Goal: Information Seeking & Learning: Understand process/instructions

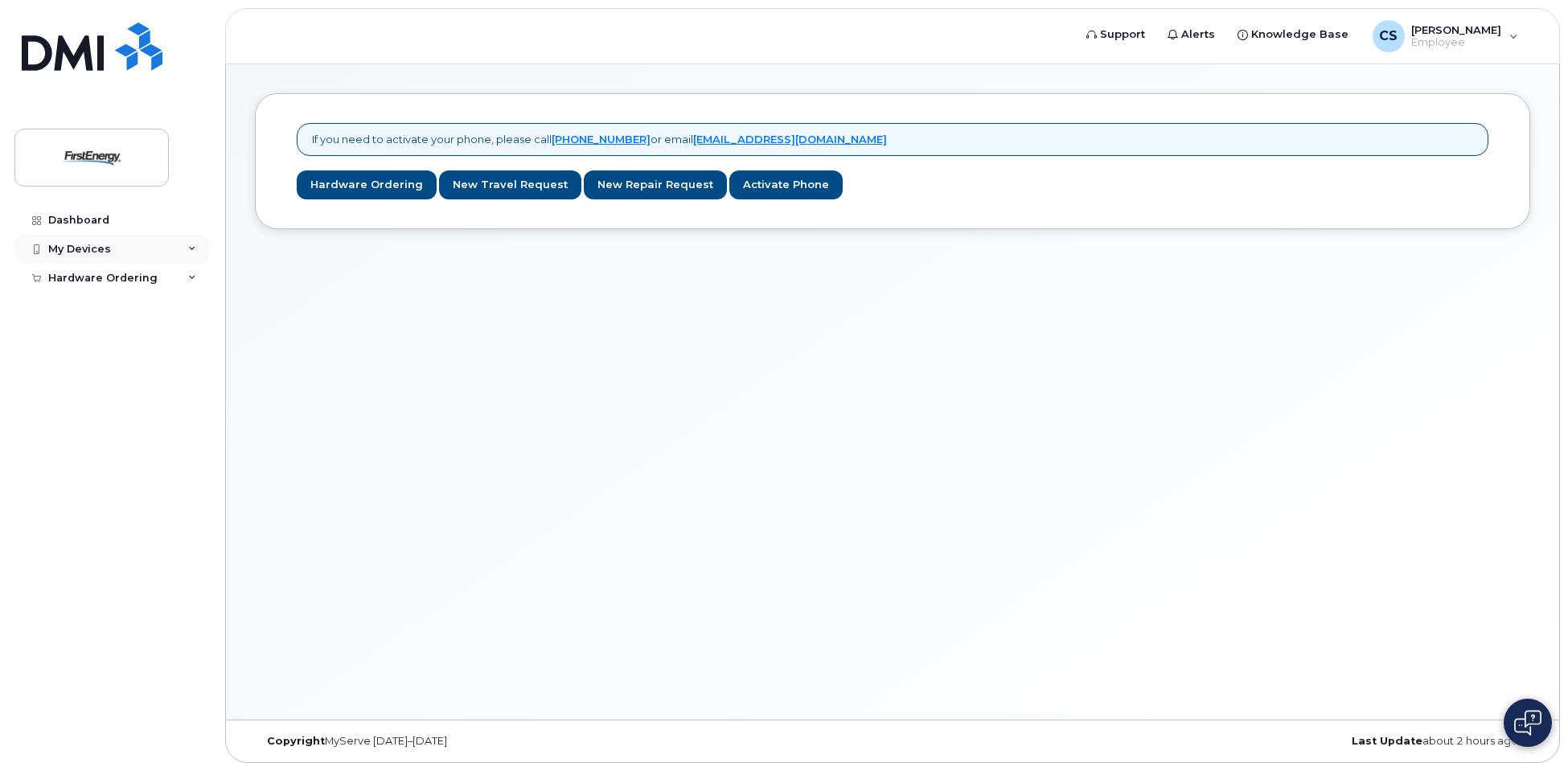
click at [104, 251] on div "My Devices" at bounding box center [80, 249] width 63 height 13
click at [1507, 39] on div "CS [PERSON_NAME]" at bounding box center [1446, 36] width 168 height 32
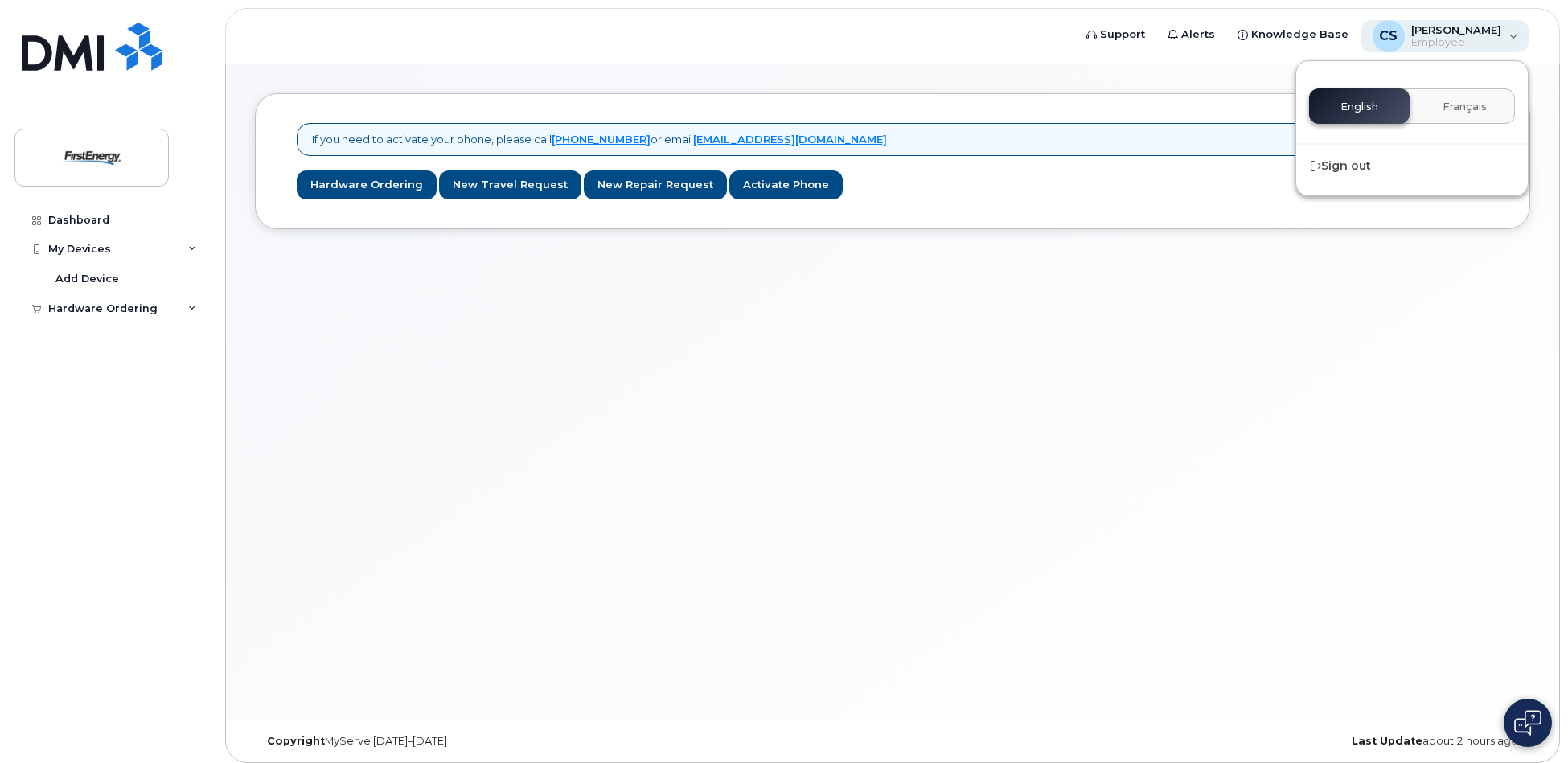
click at [1405, 39] on div "[PERSON_NAME] Employee" at bounding box center [1453, 36] width 96 height 25
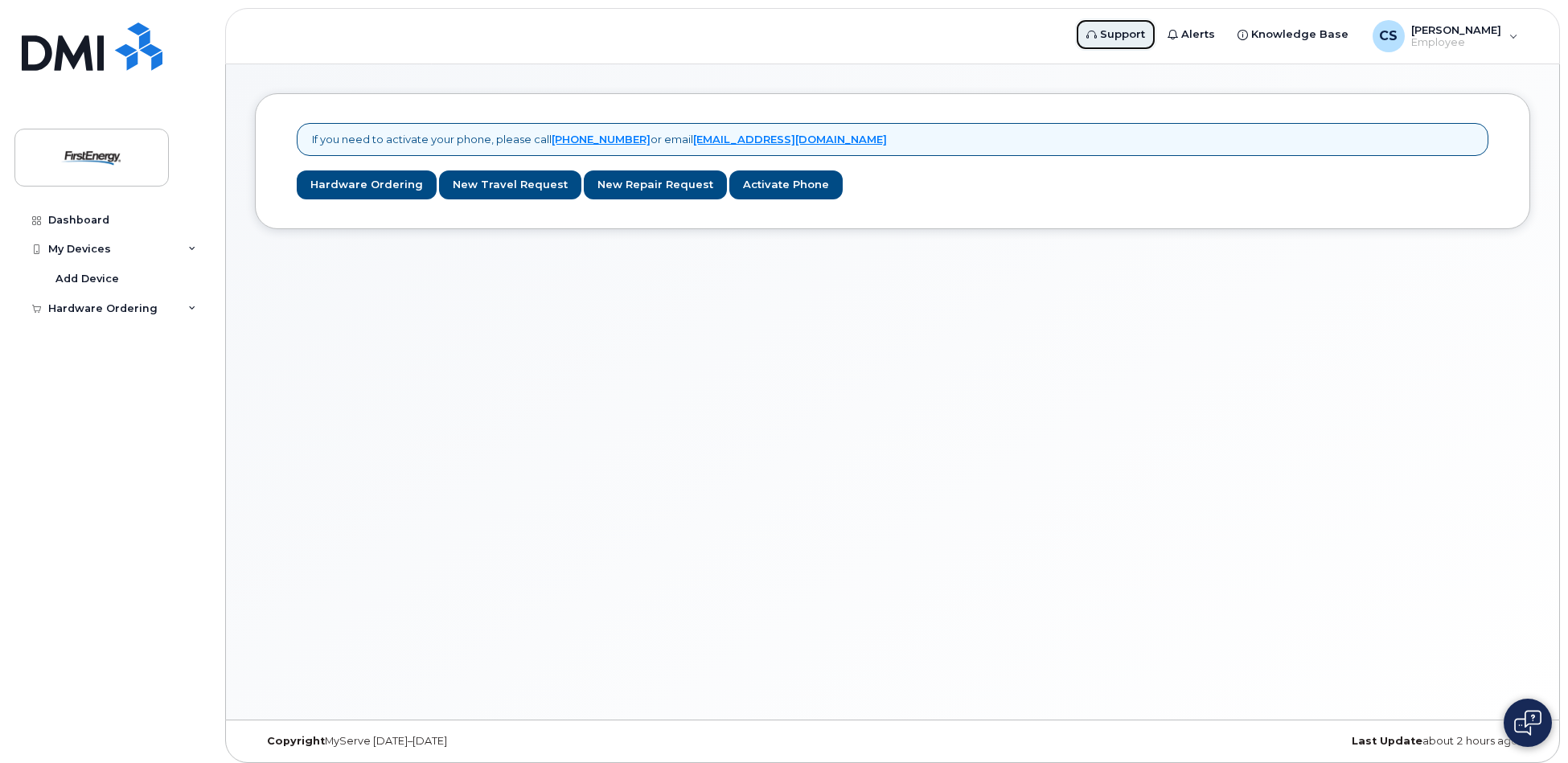
click at [1132, 37] on span "Support" at bounding box center [1123, 34] width 45 height 16
click at [1335, 34] on span "Knowledge Base" at bounding box center [1300, 34] width 97 height 16
click at [1419, 45] on span "Employee" at bounding box center [1456, 42] width 90 height 13
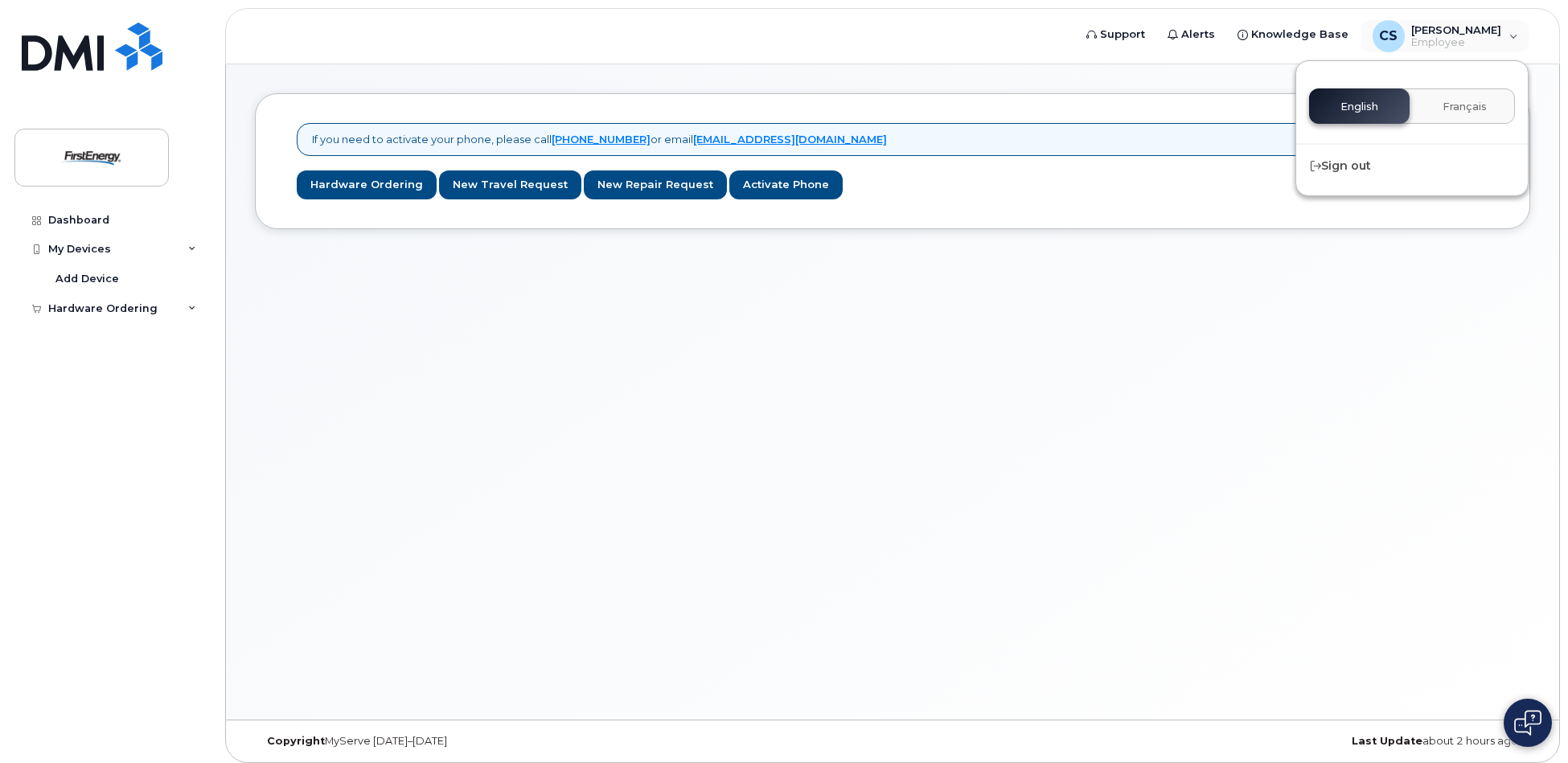
drag, startPoint x: 667, startPoint y: 392, endPoint x: 454, endPoint y: 290, distance: 236.2
click at [658, 375] on div "If you need to activate your phone, please call [PHONE_NUMBER] or email [EMAIL_…" at bounding box center [892, 392] width 1334 height 655
click at [195, 305] on icon at bounding box center [192, 309] width 8 height 8
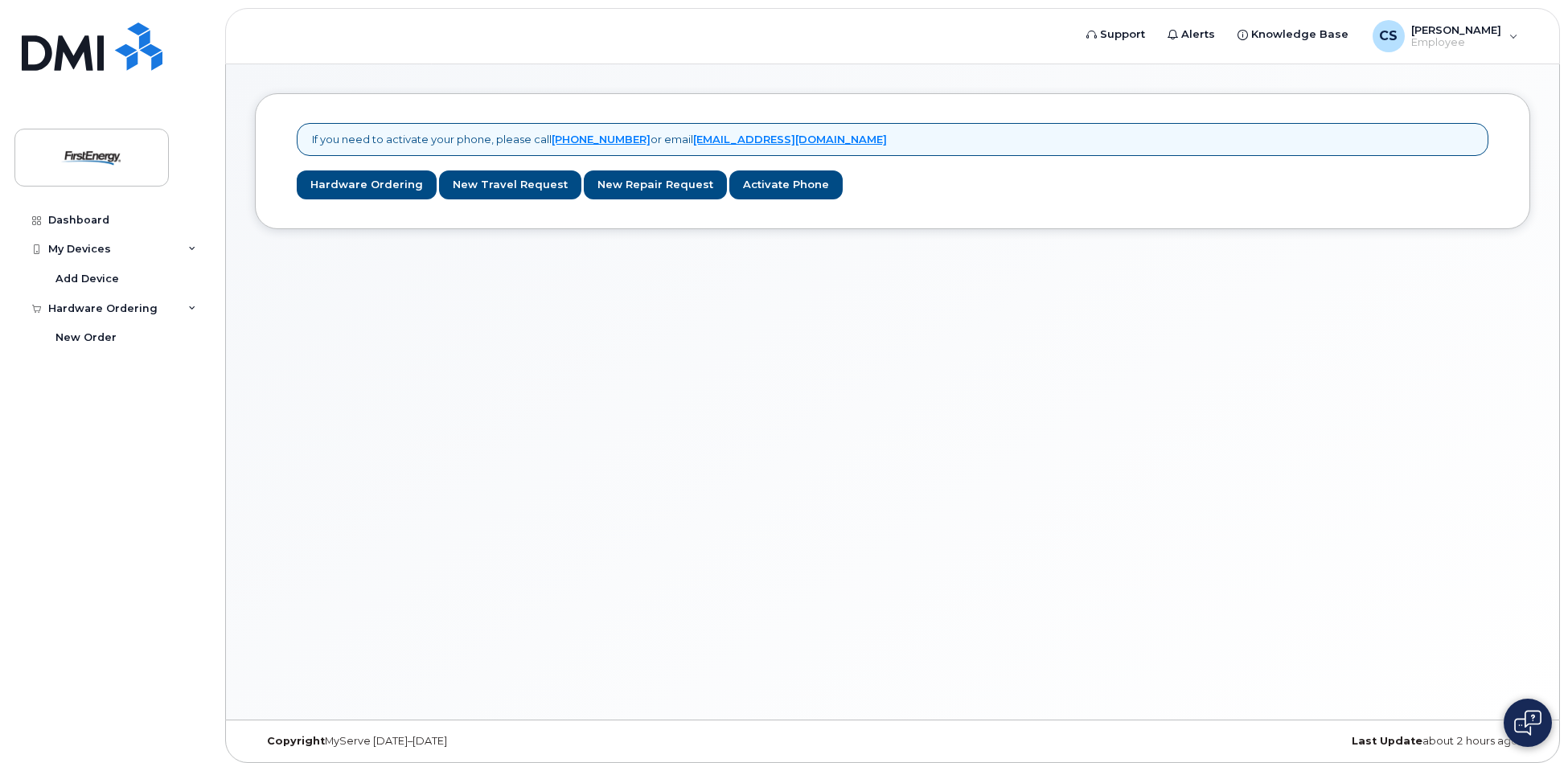
drag, startPoint x: 623, startPoint y: 632, endPoint x: 644, endPoint y: 629, distance: 21.2
click at [635, 633] on div "If you need to activate your phone, please call [PHONE_NUMBER] or email [EMAIL_…" at bounding box center [892, 392] width 1334 height 655
click at [55, 47] on img at bounding box center [92, 46] width 141 height 48
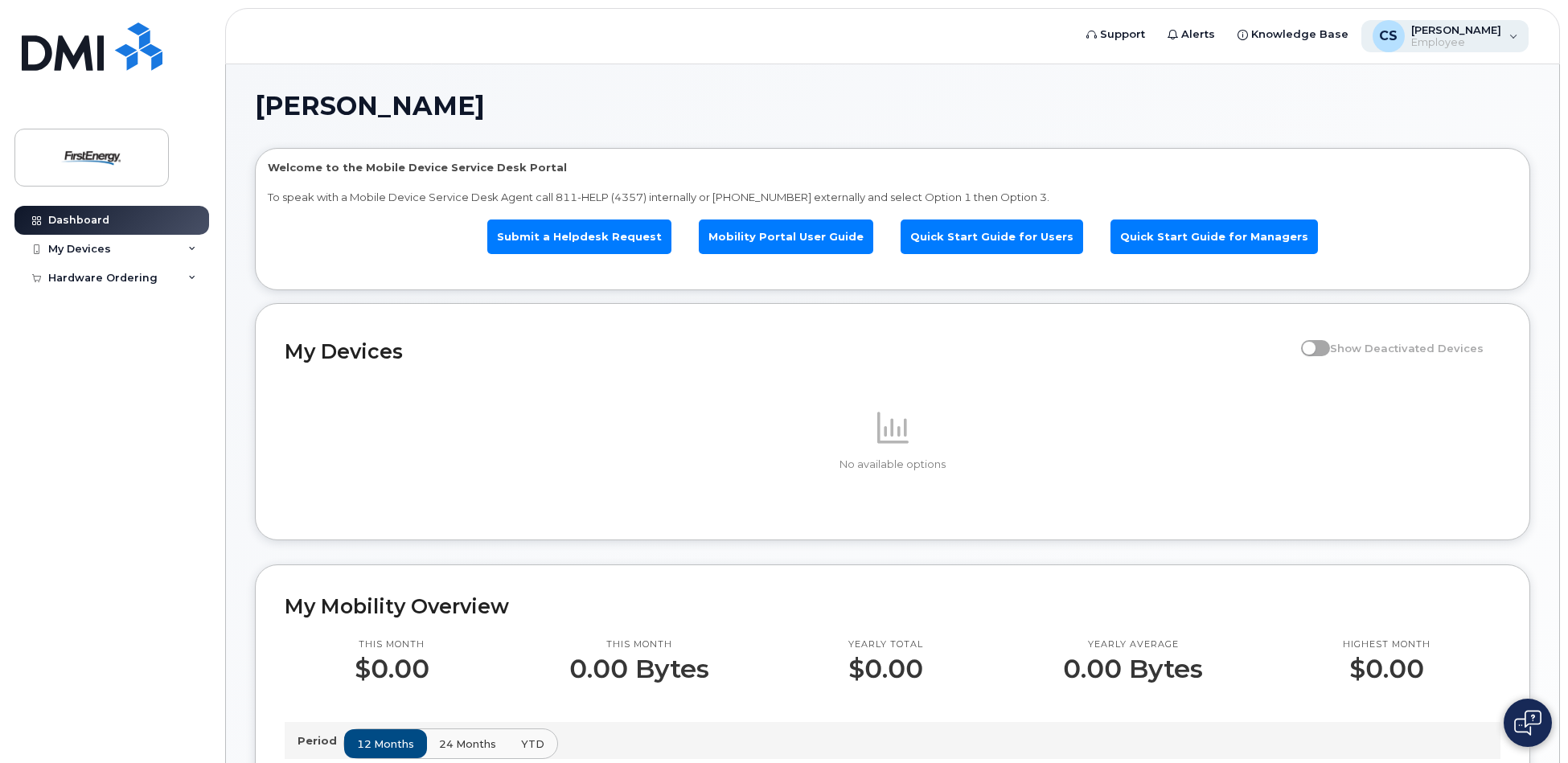
click at [1515, 34] on div "CS [PERSON_NAME]" at bounding box center [1446, 36] width 168 height 32
click at [1527, 358] on div "My Devices Show Deactivated Devices No available options" at bounding box center [893, 421] width 1276 height 237
click at [1132, 239] on link "Quick Start Guide for Managers" at bounding box center [1214, 237] width 207 height 35
